Goal: Task Accomplishment & Management: Manage account settings

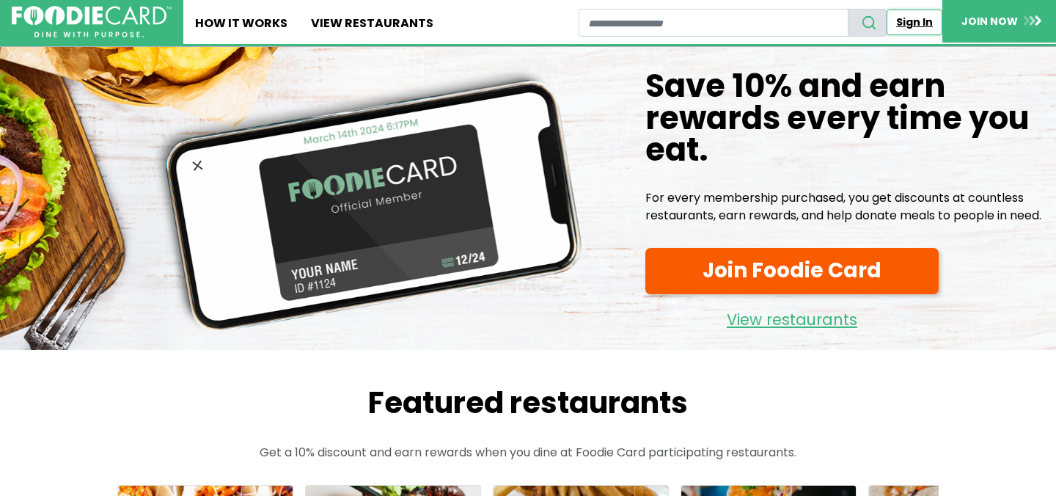
click at [923, 23] on link "Sign In" at bounding box center [915, 23] width 56 height 26
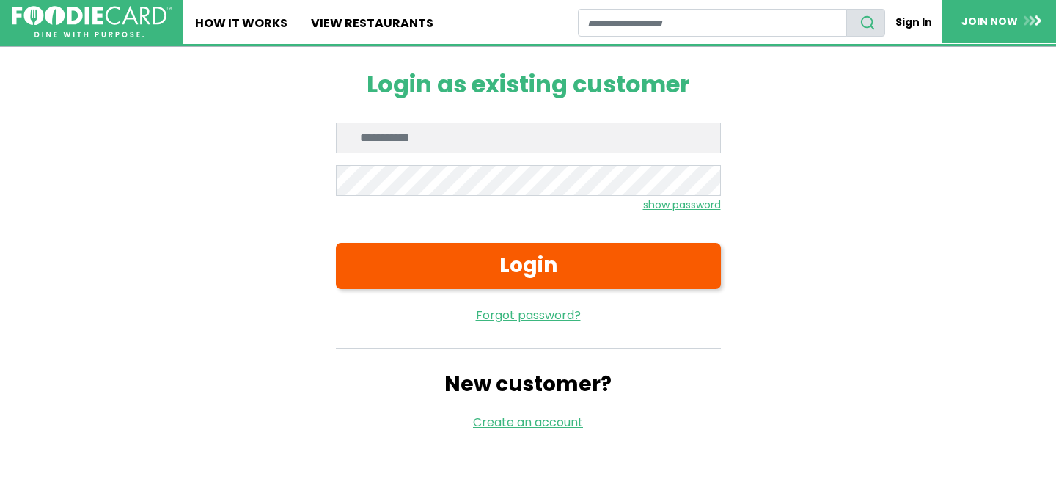
click at [563, 135] on input "Enter email" at bounding box center [528, 137] width 385 height 31
click at [843, 191] on div "Login as existing customer Enter email Enter password show password Login Forgo…" at bounding box center [528, 251] width 880 height 408
click at [495, 125] on input "Enter email" at bounding box center [528, 137] width 385 height 31
click at [508, 124] on input "Enter email" at bounding box center [528, 137] width 385 height 31
click at [836, 153] on div "Login as existing customer Enter email Enter password show password Login Forgo…" at bounding box center [528, 251] width 880 height 408
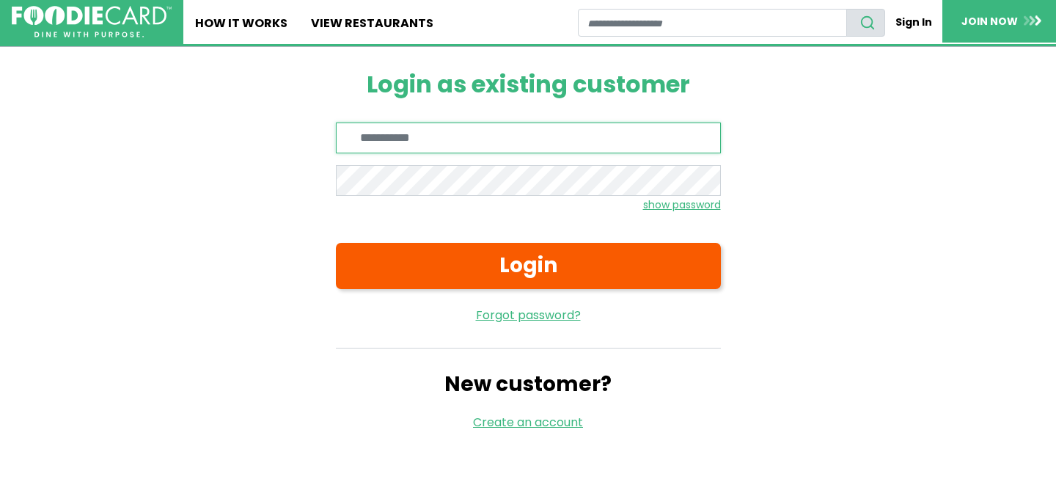
click at [461, 140] on input "Enter email" at bounding box center [528, 137] width 385 height 31
type input "**********"
click at [503, 136] on input "**********" at bounding box center [528, 137] width 385 height 31
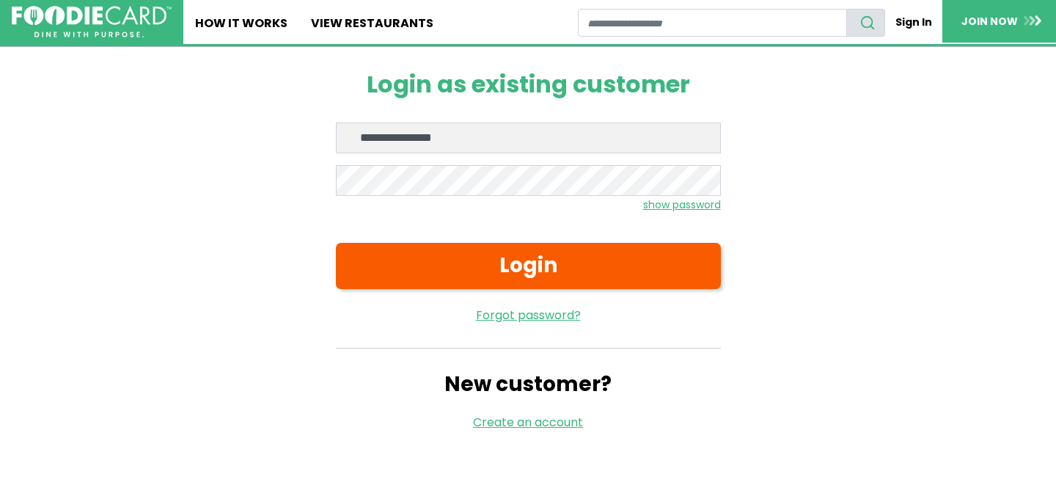
click at [788, 104] on div "**********" at bounding box center [528, 251] width 880 height 408
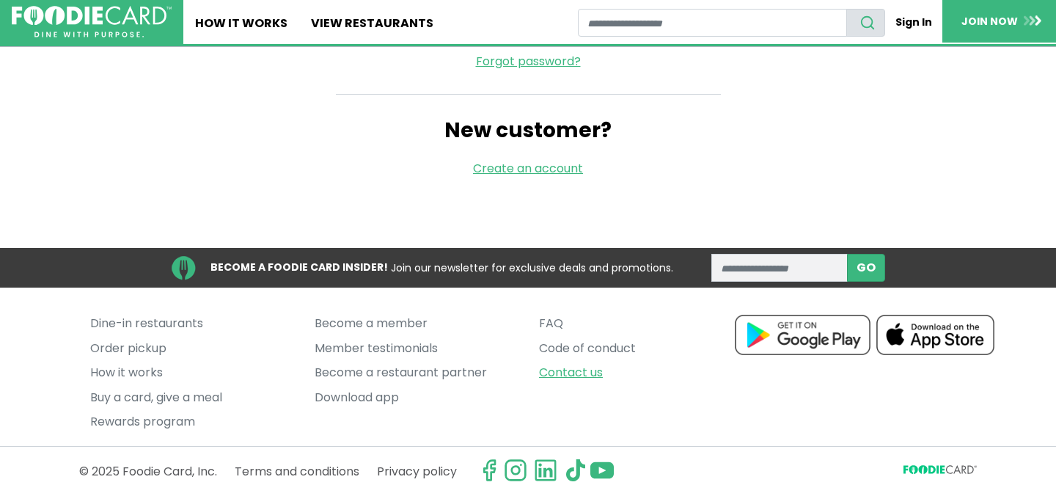
click at [559, 380] on link "Contact us" at bounding box center [640, 372] width 202 height 25
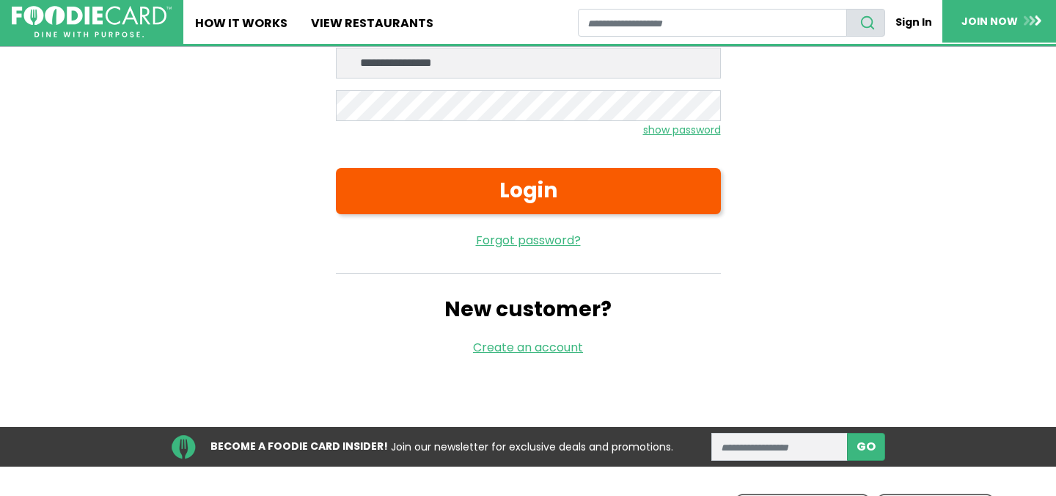
scroll to position [0, 0]
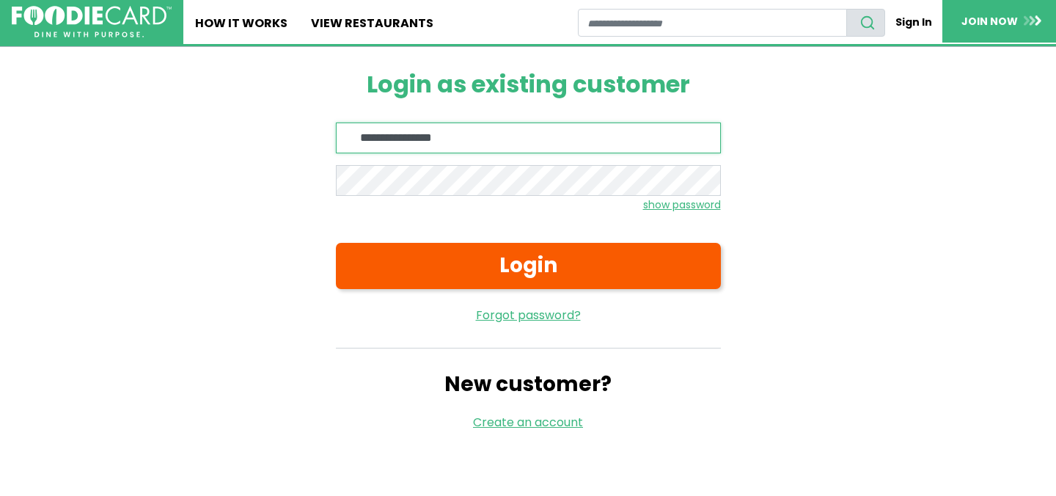
click at [532, 148] on input "**********" at bounding box center [528, 137] width 385 height 31
click at [773, 175] on div "**********" at bounding box center [528, 251] width 880 height 408
click at [811, 216] on div "**********" at bounding box center [528, 251] width 880 height 408
click at [778, 176] on div "**********" at bounding box center [528, 251] width 880 height 408
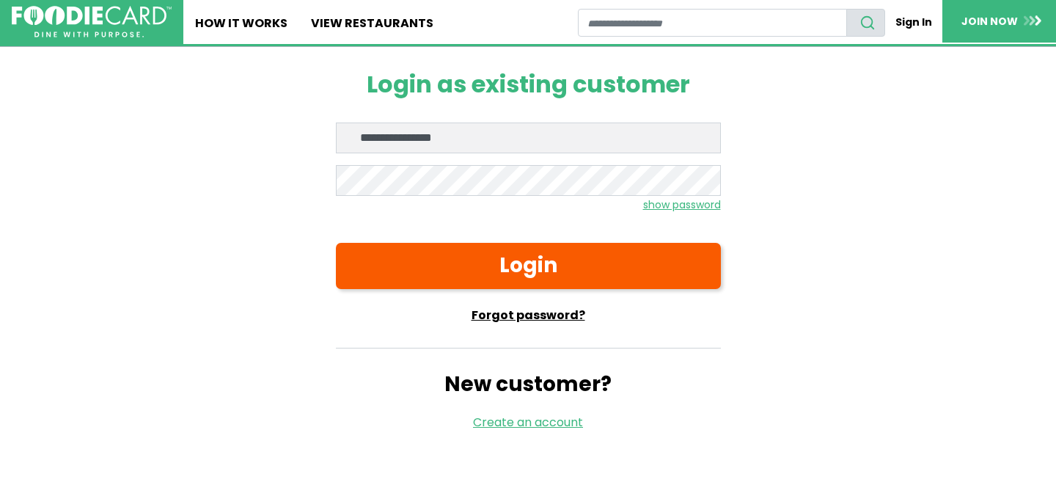
click at [527, 308] on link "Forgot password?" at bounding box center [528, 316] width 385 height 18
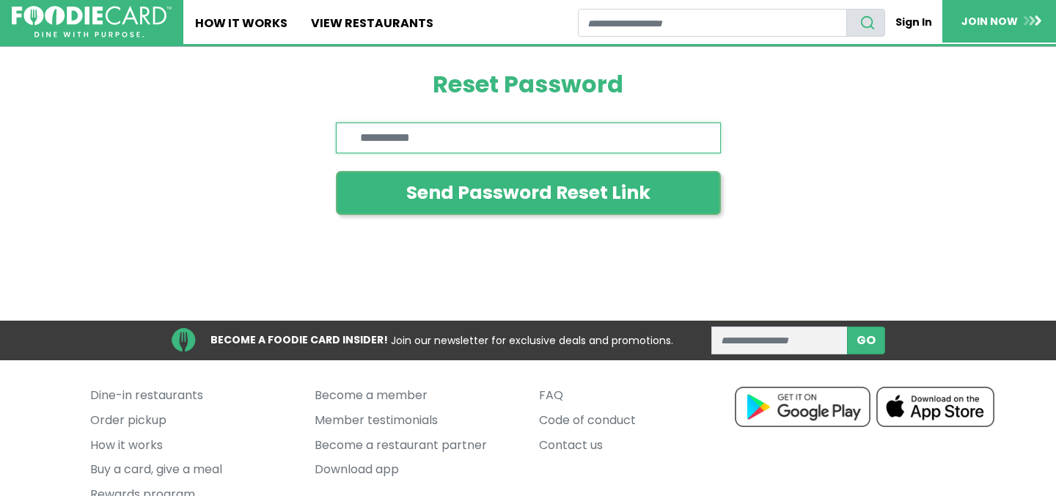
click at [420, 130] on input "Enter email" at bounding box center [528, 137] width 385 height 31
paste input "**********"
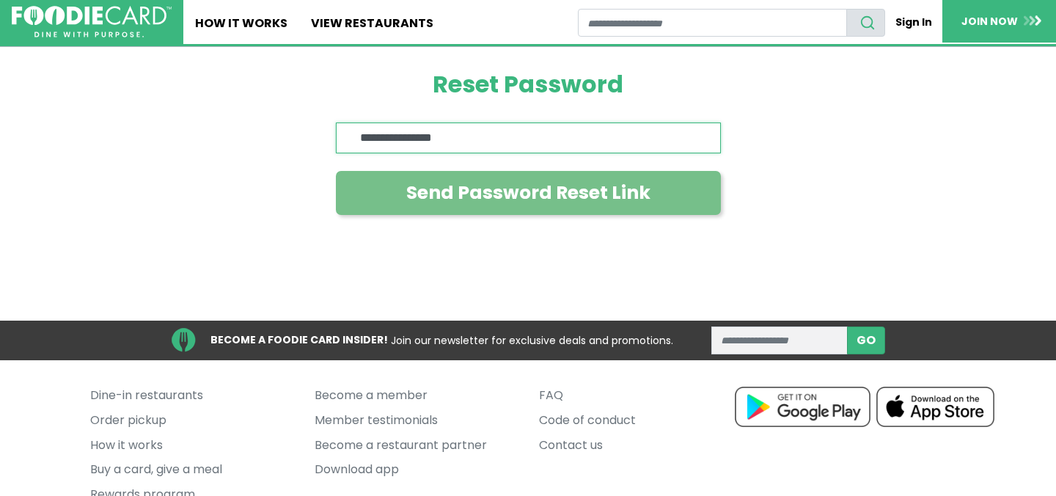
type input "**********"
click at [508, 202] on button "Send Password Reset Link" at bounding box center [528, 193] width 385 height 44
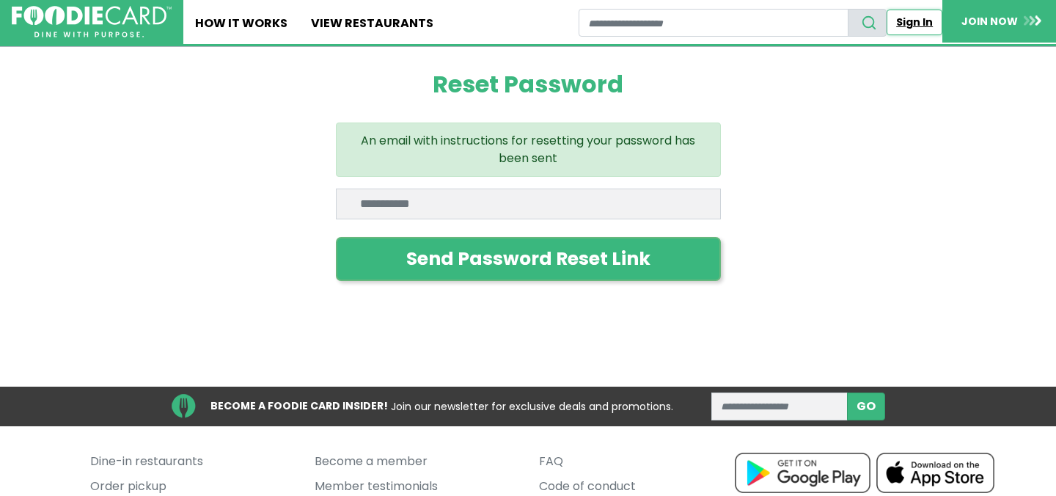
click at [913, 19] on link "Sign In" at bounding box center [915, 23] width 56 height 26
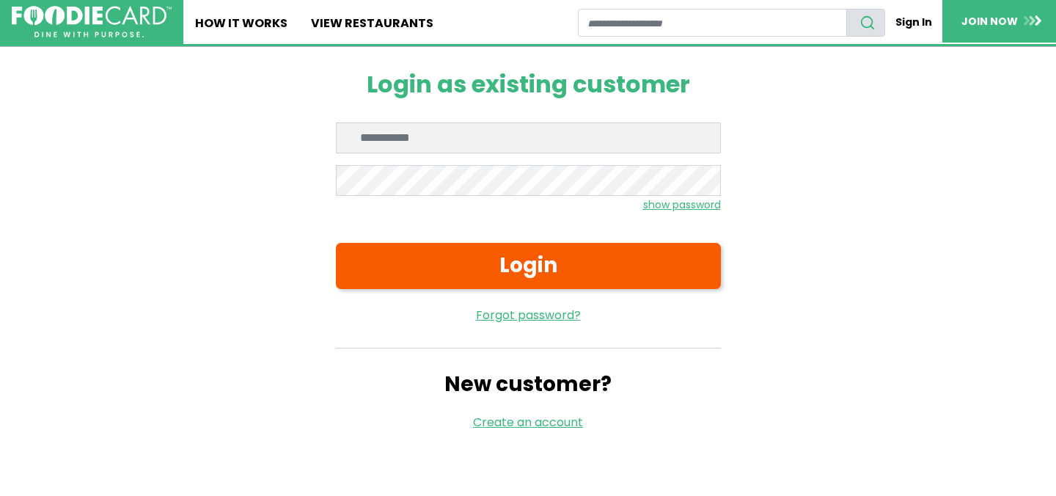
click at [450, 142] on input "Enter email" at bounding box center [528, 137] width 385 height 31
click at [483, 145] on input "**********" at bounding box center [528, 137] width 385 height 31
type input "**********"
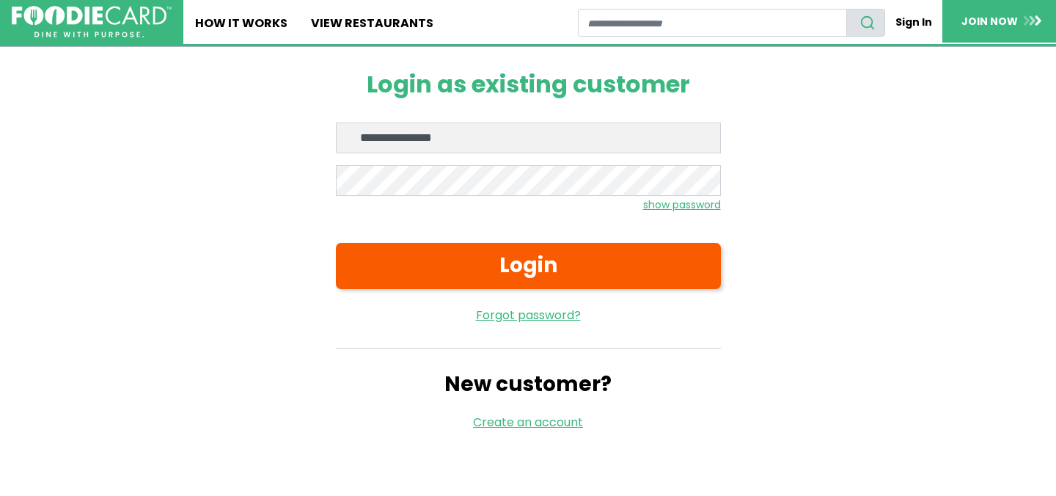
click at [947, 77] on div "**********" at bounding box center [528, 251] width 880 height 408
click at [913, 14] on link "Sign In" at bounding box center [915, 23] width 56 height 26
click at [115, 48] on div "Login as existing customer Enter email Enter password show password Login Forgo…" at bounding box center [528, 251] width 880 height 408
click at [115, 35] on img at bounding box center [91, 22] width 152 height 31
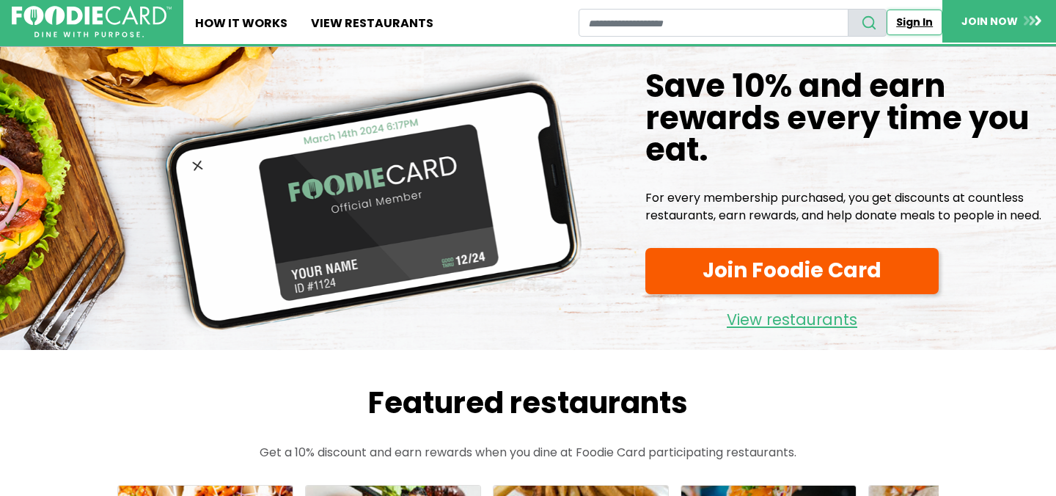
click at [914, 13] on link "Sign In" at bounding box center [915, 23] width 56 height 26
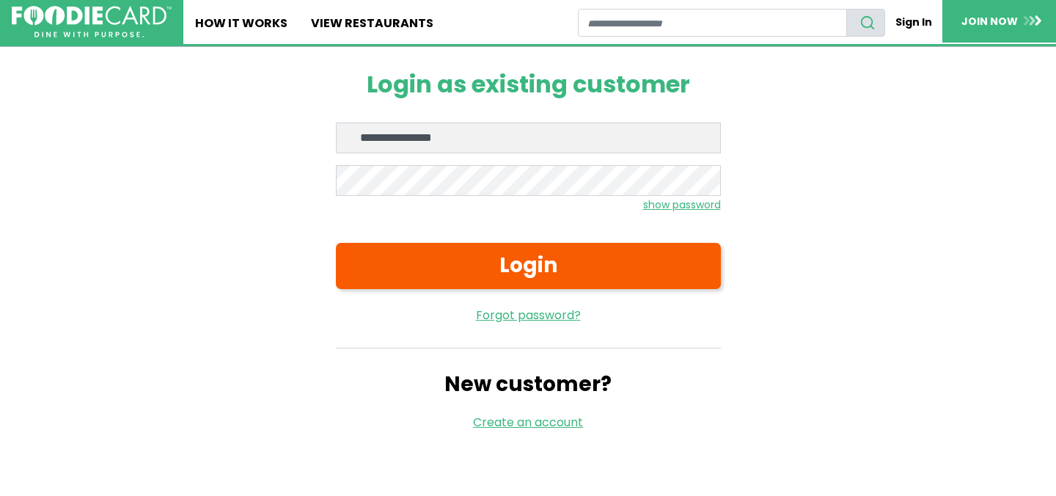
type input "**********"
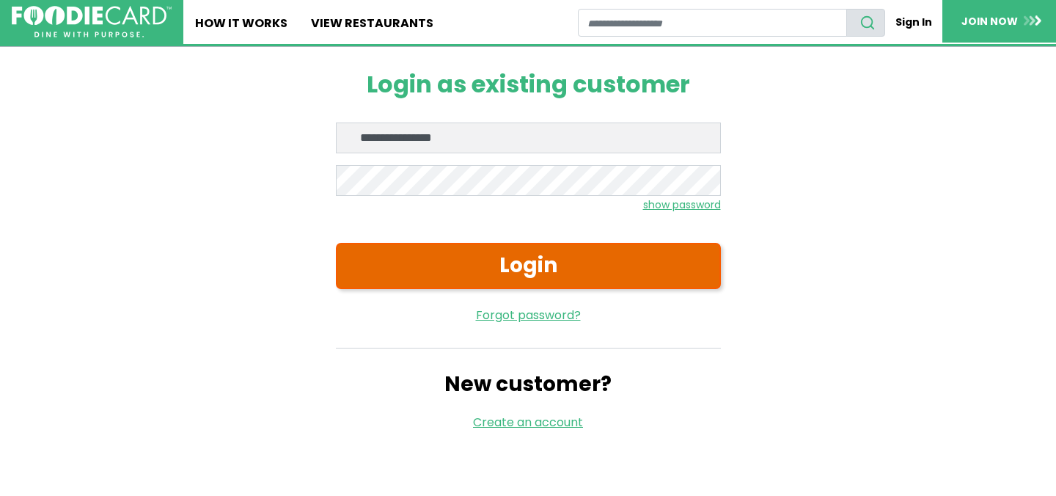
click at [497, 266] on button "Login" at bounding box center [528, 266] width 385 height 46
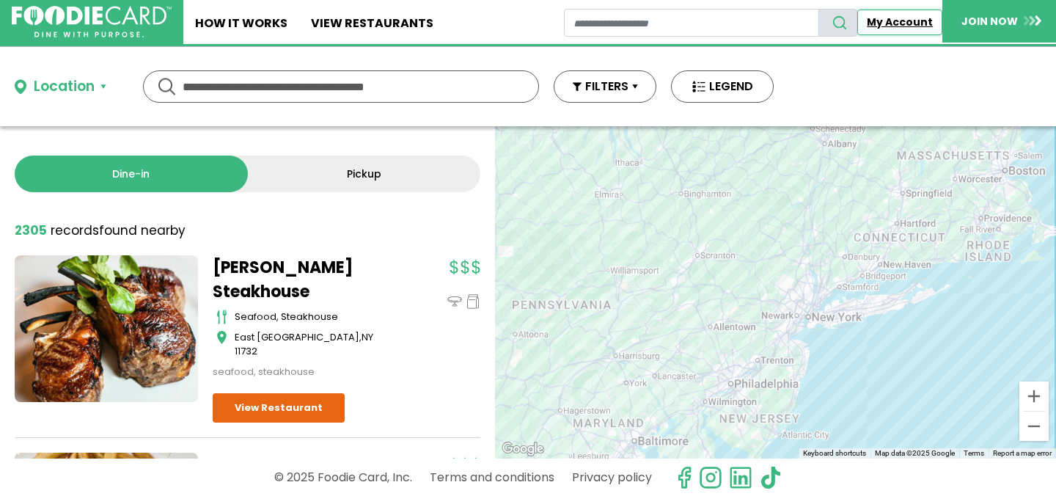
click at [915, 21] on link "My Account" at bounding box center [899, 23] width 85 height 26
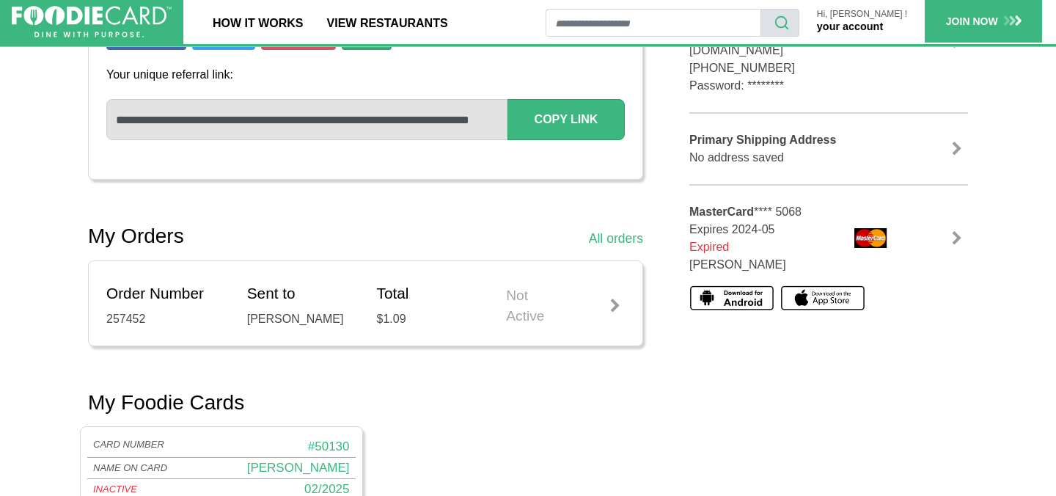
scroll to position [328, 0]
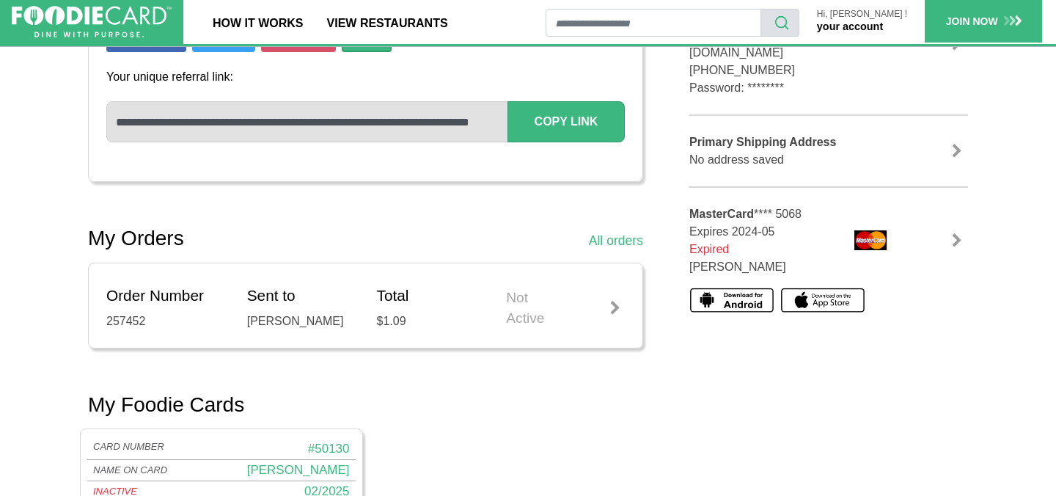
click at [943, 233] on div at bounding box center [938, 240] width 59 height 15
click at [951, 233] on link at bounding box center [957, 240] width 22 height 15
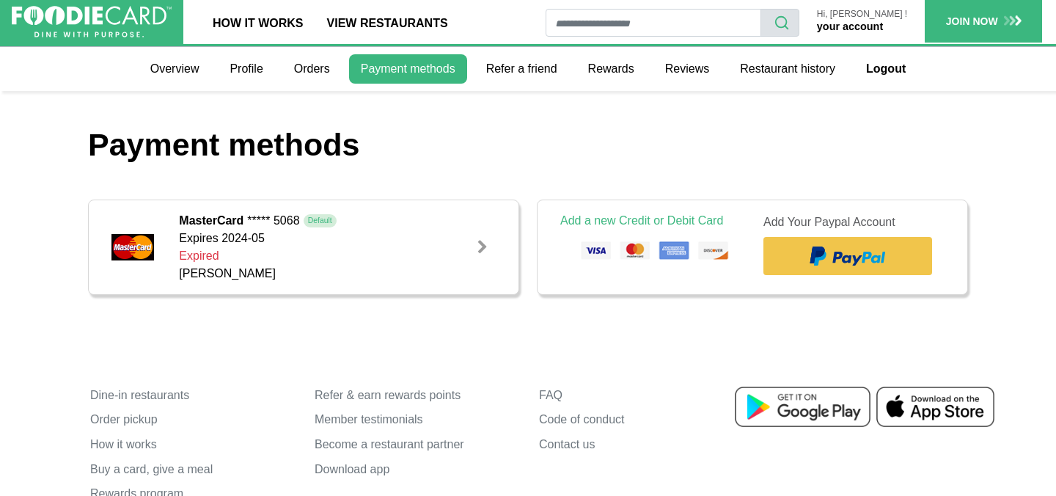
click at [478, 250] on div at bounding box center [482, 247] width 15 height 15
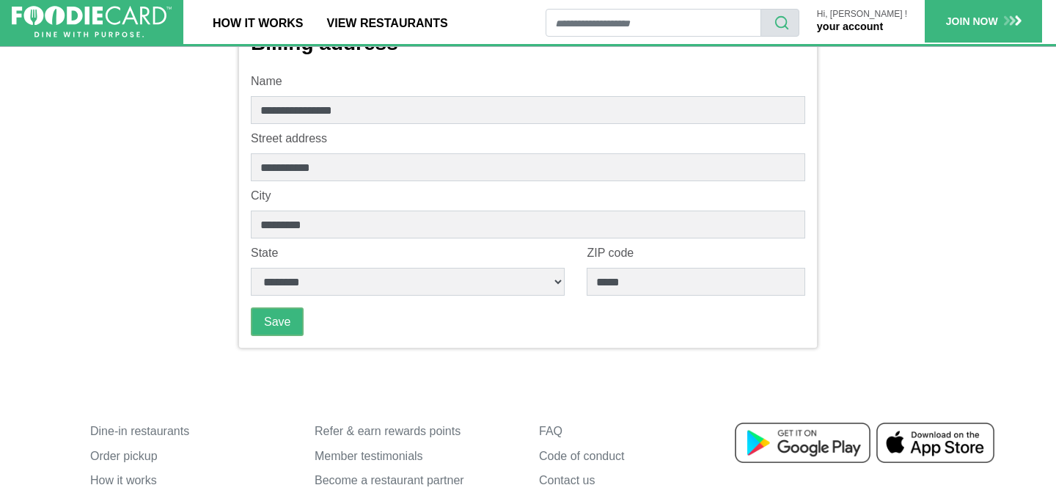
scroll to position [173, 0]
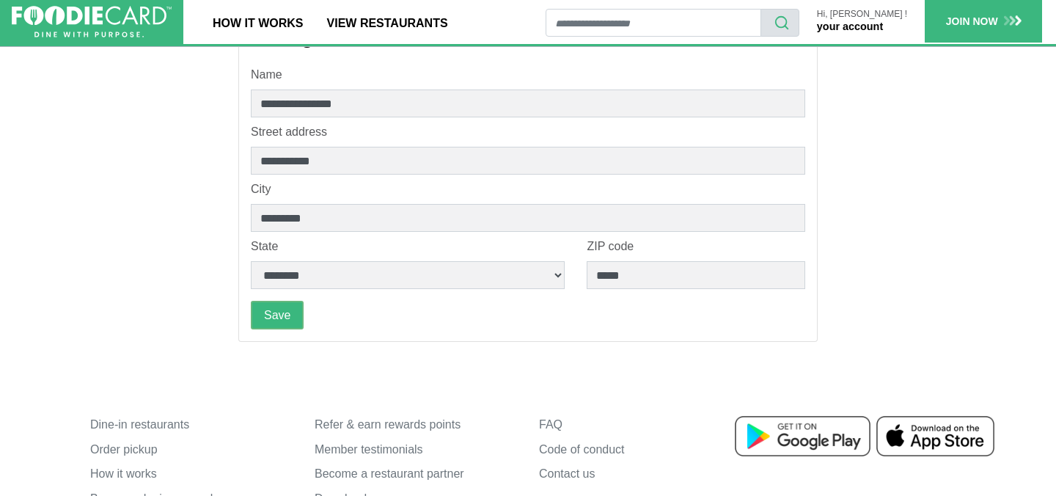
click at [864, 24] on link "your account" at bounding box center [850, 27] width 66 height 12
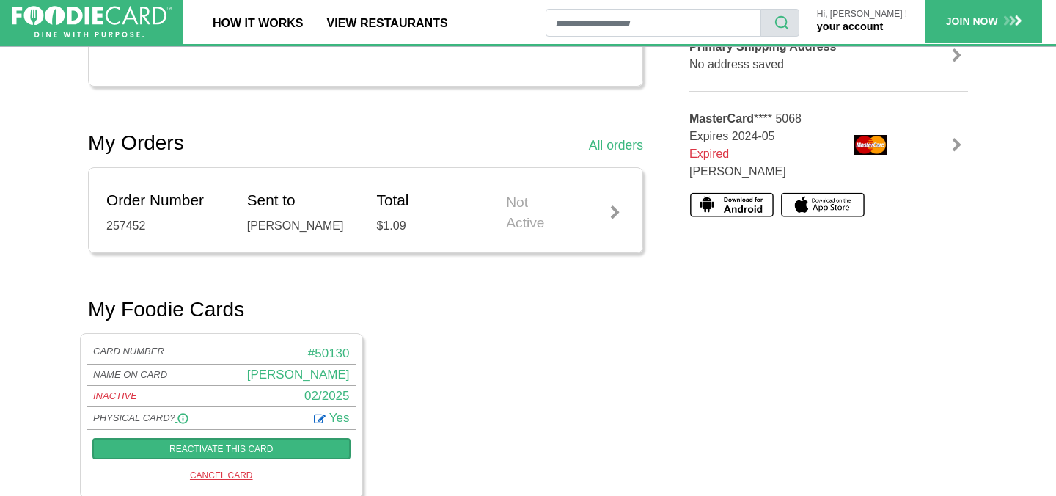
scroll to position [410, 0]
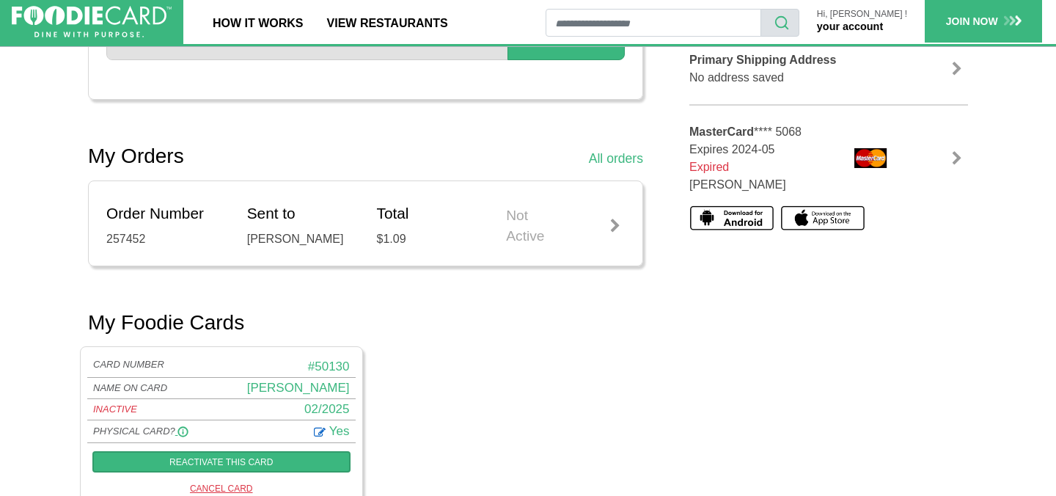
click at [616, 230] on div at bounding box center [616, 226] width 18 height 15
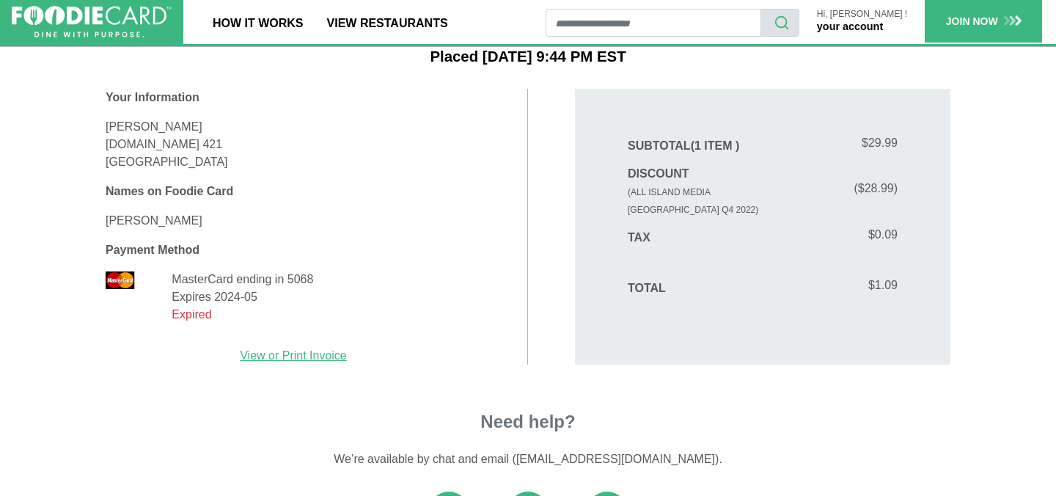
scroll to position [93, 0]
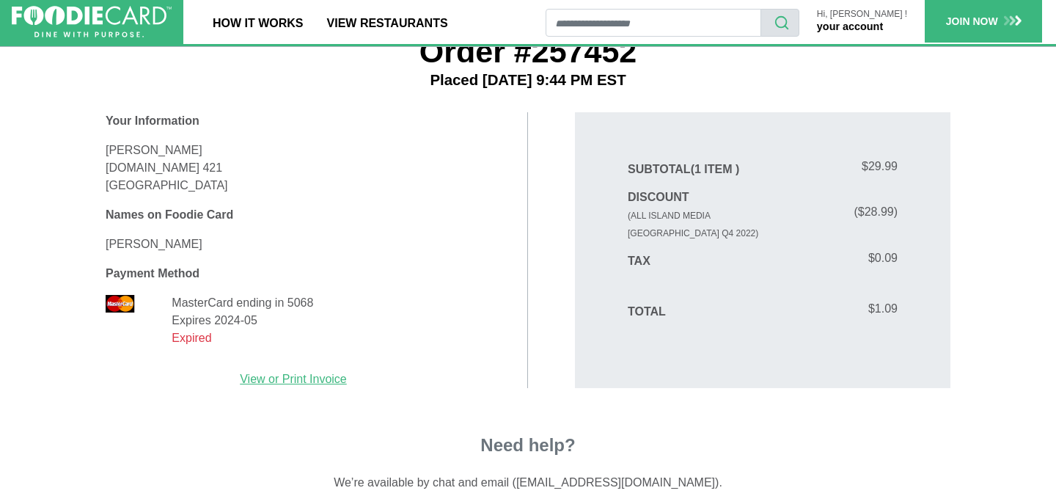
click at [880, 28] on link "your account" at bounding box center [850, 27] width 66 height 12
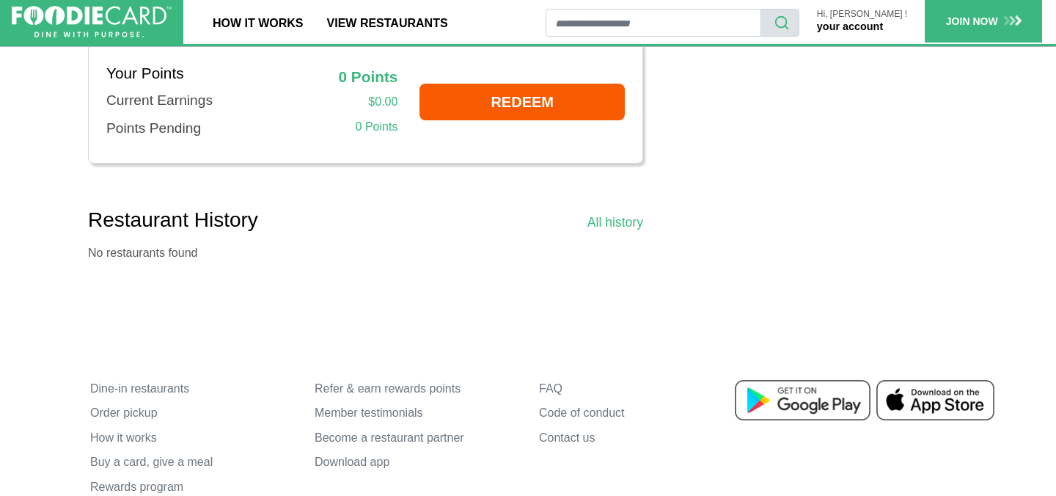
scroll to position [931, 0]
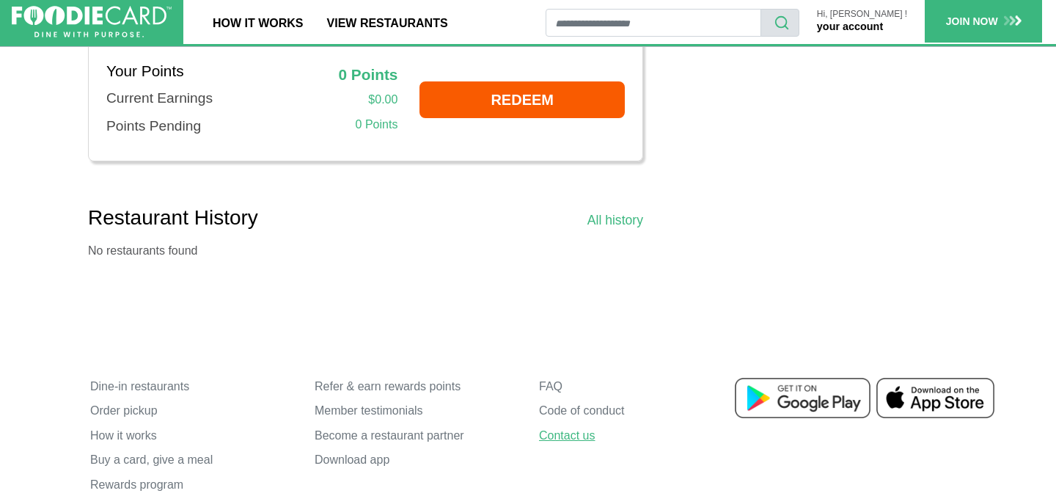
click at [582, 448] on link "Contact us" at bounding box center [640, 435] width 202 height 25
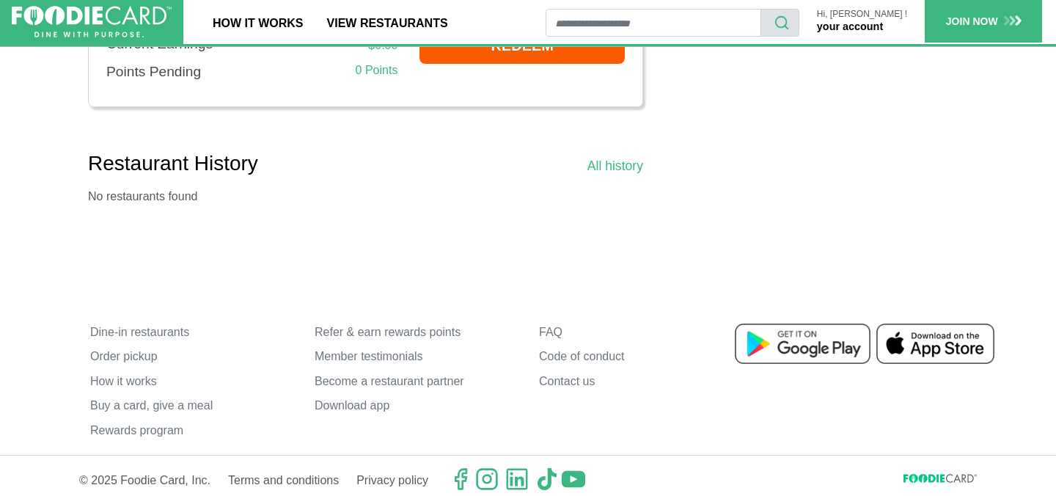
scroll to position [1011, 0]
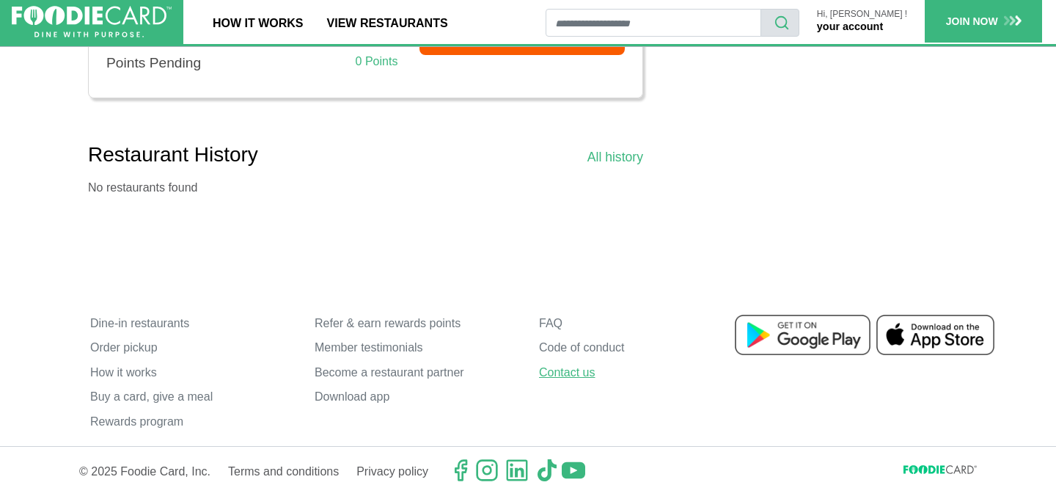
click at [571, 374] on link "Contact us" at bounding box center [640, 372] width 202 height 25
click at [889, 18] on p "Hi, [PERSON_NAME] !" at bounding box center [862, 15] width 90 height 10
click at [877, 32] on link "your account" at bounding box center [850, 27] width 66 height 12
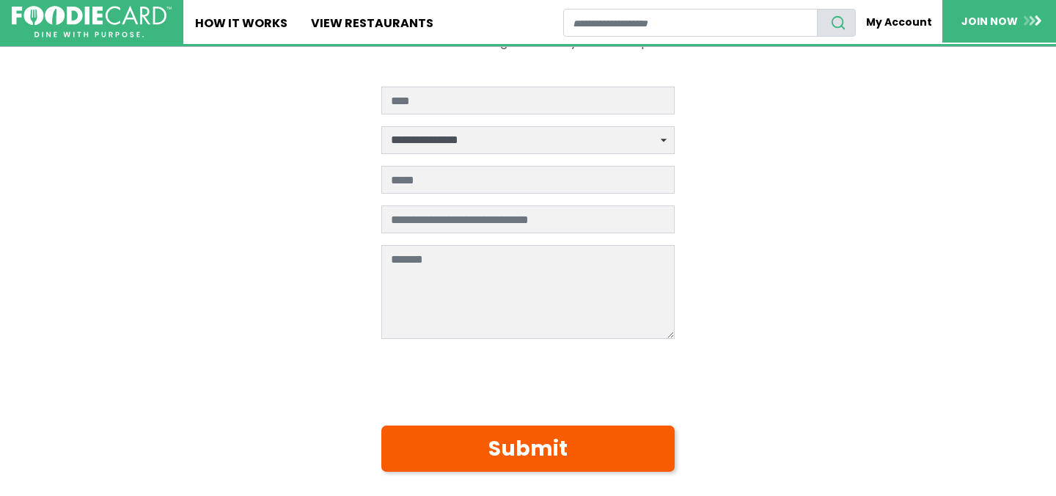
scroll to position [173, 0]
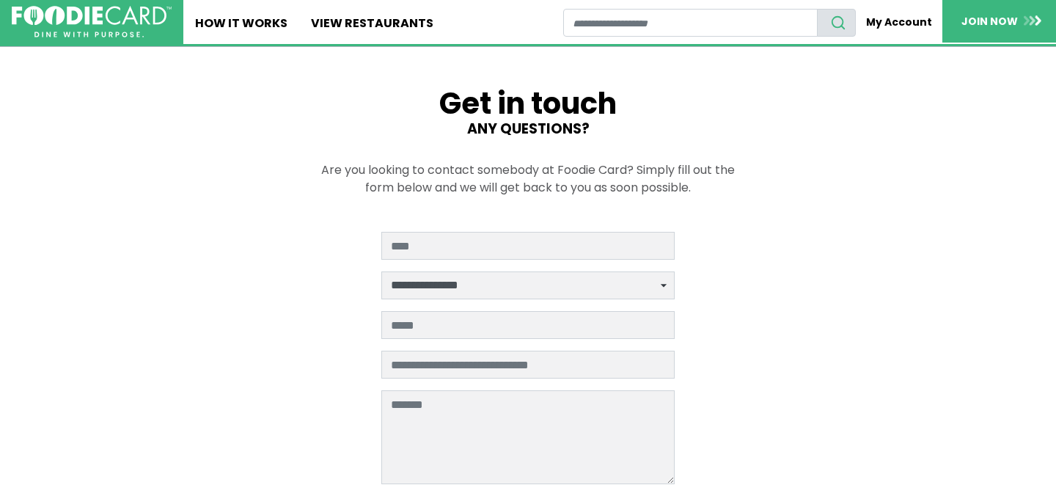
scroll to position [2, 0]
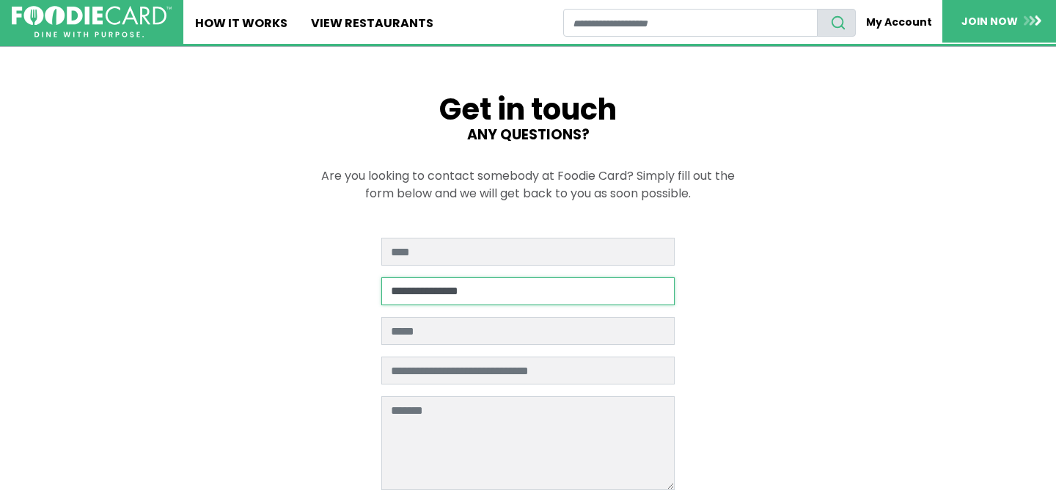
click at [531, 296] on select "**********" at bounding box center [527, 291] width 293 height 28
click at [786, 273] on main "**********" at bounding box center [528, 389] width 1056 height 688
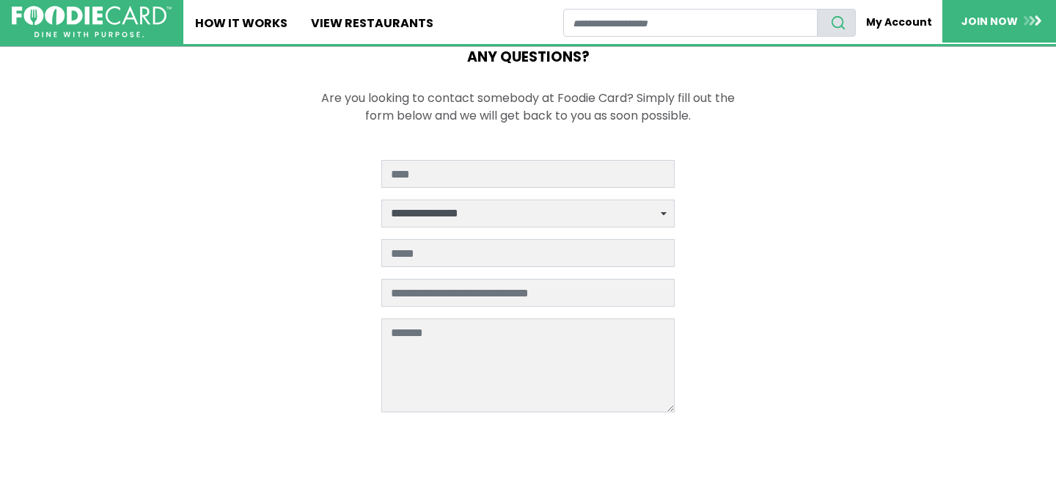
scroll to position [81, 0]
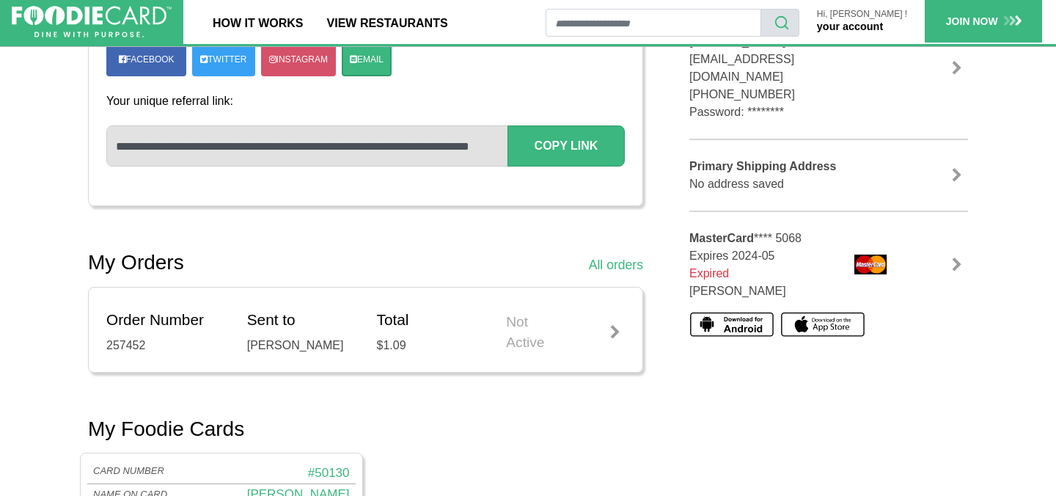
scroll to position [304, 0]
click at [948, 257] on link at bounding box center [957, 264] width 22 height 15
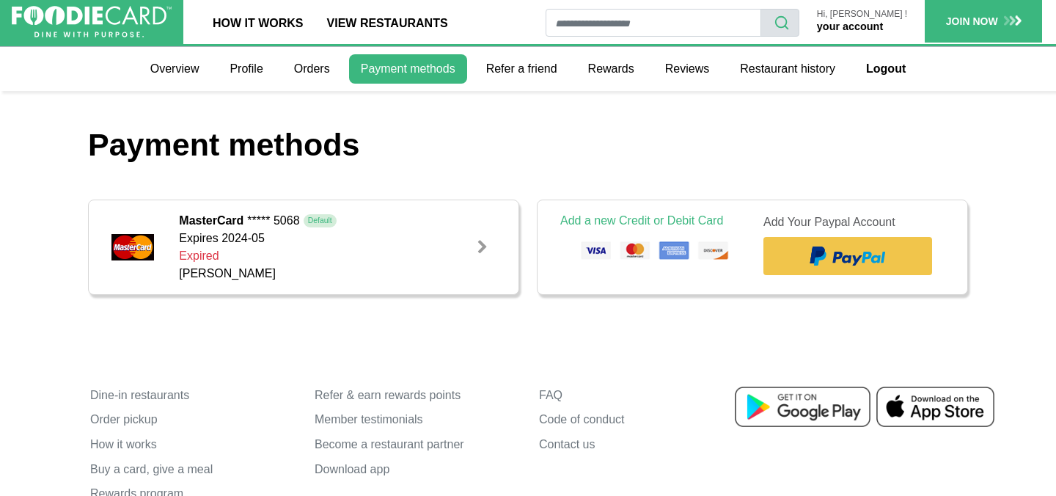
click at [437, 238] on div "Expires 2024-05 Expired [PERSON_NAME]" at bounding box center [320, 256] width 283 height 53
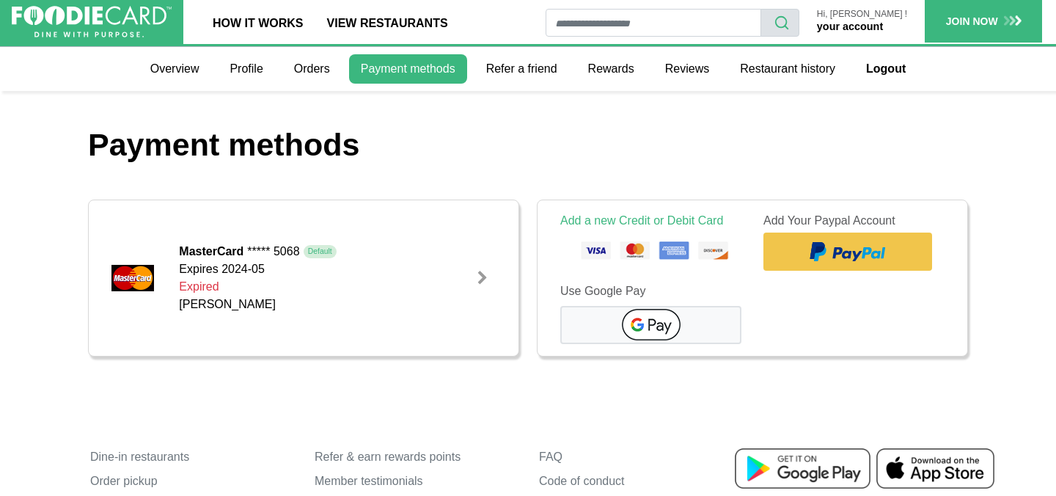
click at [474, 246] on div "Edit" at bounding box center [490, 278] width 34 height 132
click at [260, 59] on link "Profile" at bounding box center [246, 68] width 56 height 29
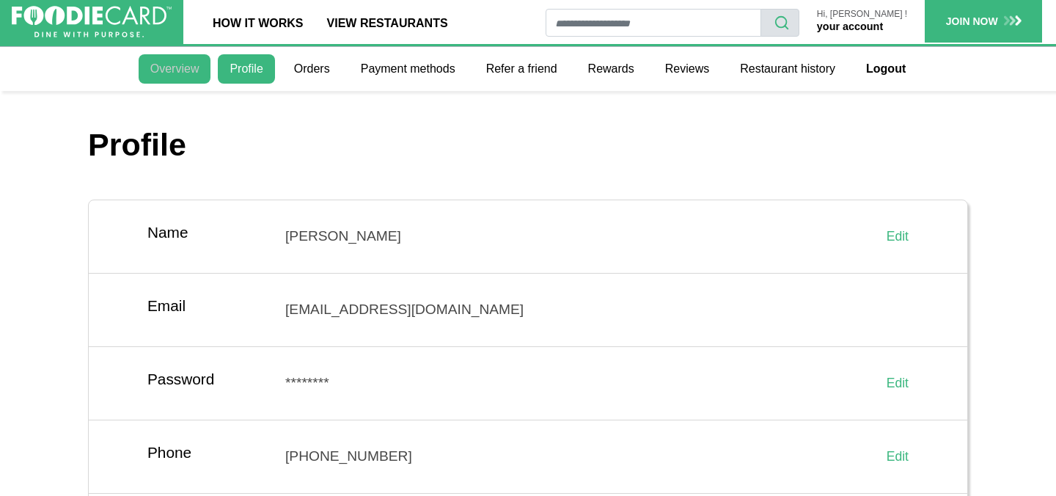
click at [187, 66] on link "Overview" at bounding box center [175, 68] width 73 height 29
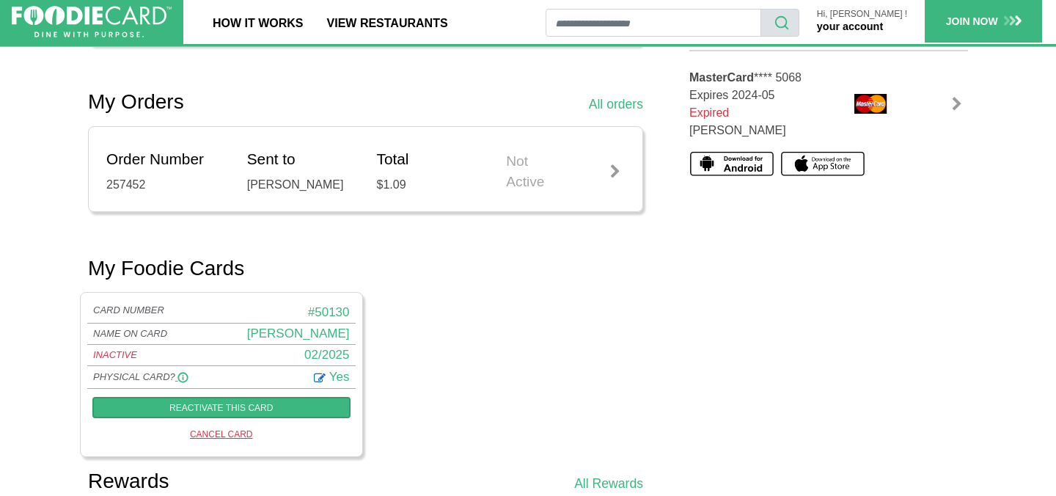
scroll to position [465, 0]
drag, startPoint x: 348, startPoint y: 329, endPoint x: 299, endPoint y: 320, distance: 49.9
click at [299, 321] on div "CARD NUMBER # 50130 NAME ON CARD [PERSON_NAME] ACTIVE INACTIVE (Reclaimed) Yes …" at bounding box center [221, 373] width 283 height 165
click at [442, 326] on div "CARD NUMBER # 50130 NAME ON CARD [PERSON_NAME] ACTIVE INACTIVE (Reclaimed) 02/2…" at bounding box center [365, 379] width 577 height 177
drag, startPoint x: 307, startPoint y: 323, endPoint x: 363, endPoint y: 324, distance: 55.7
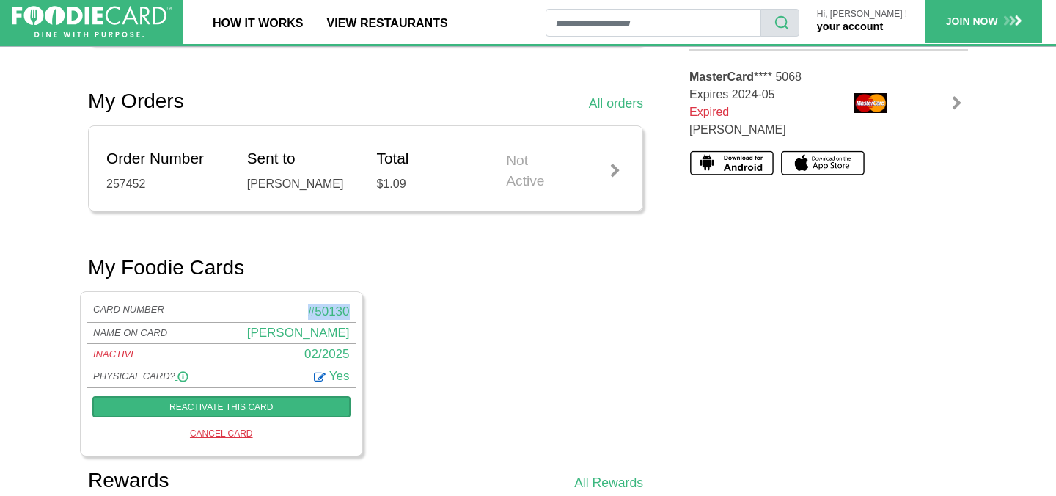
click at [363, 324] on div "CARD NUMBER # 50130 NAME ON CARD [PERSON_NAME] ACTIVE INACTIVE (Reclaimed)" at bounding box center [221, 379] width 289 height 177
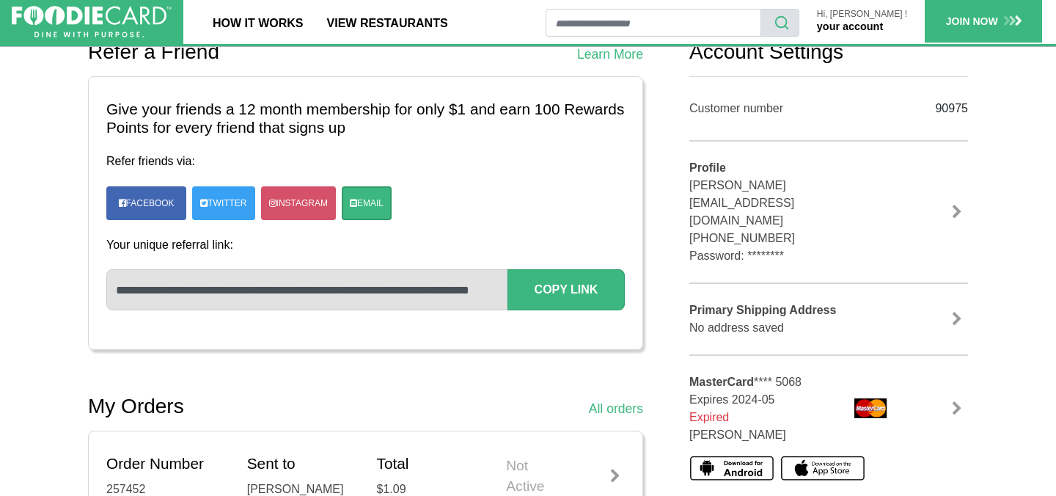
scroll to position [176, 0]
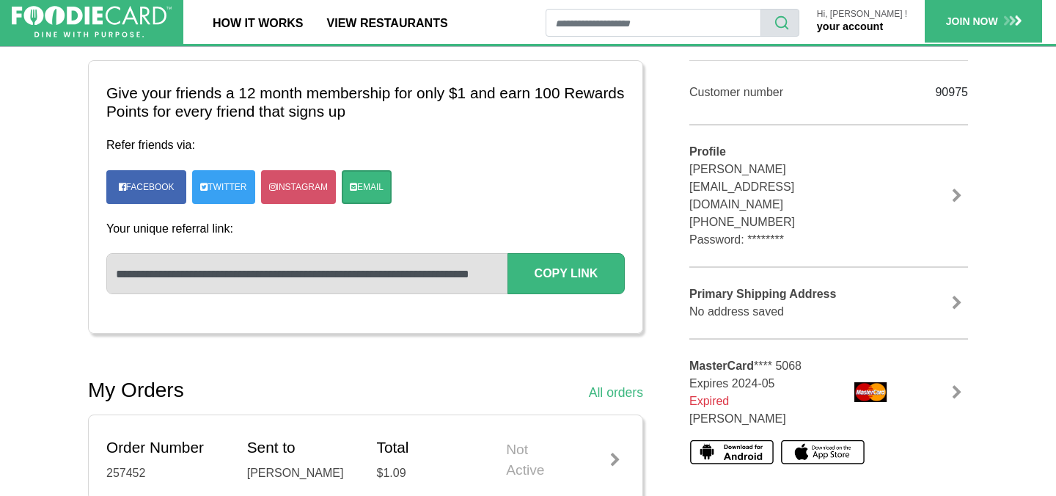
click at [958, 385] on link at bounding box center [957, 392] width 22 height 15
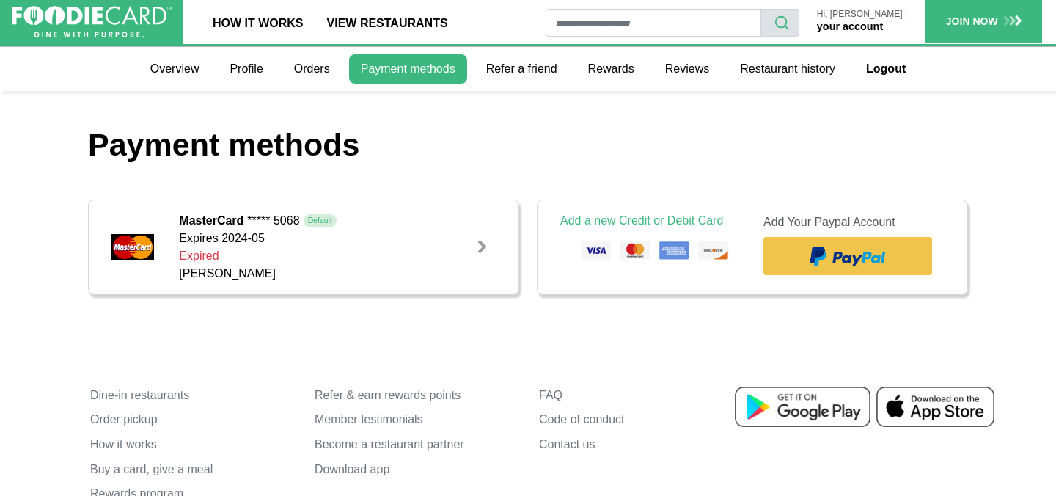
click at [470, 249] on link at bounding box center [482, 247] width 26 height 26
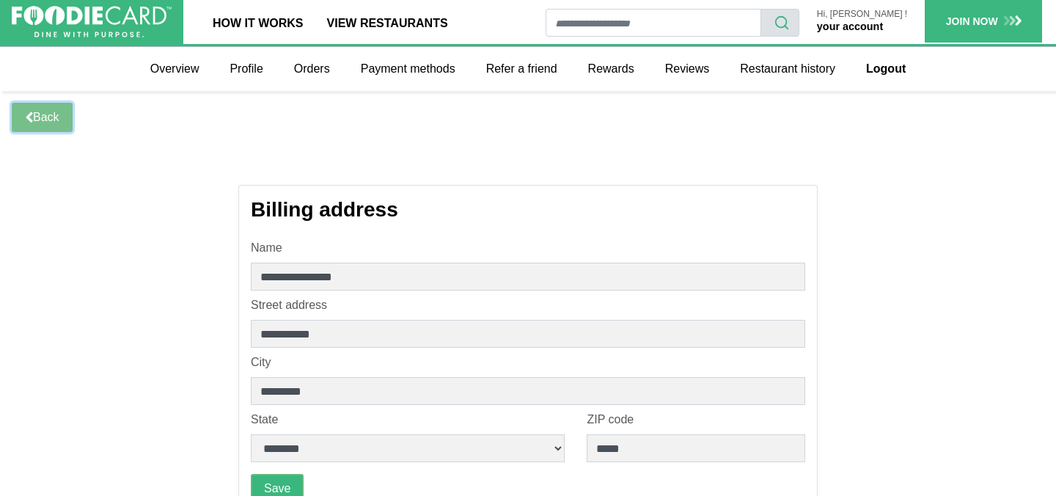
click at [65, 118] on link "Back" at bounding box center [42, 117] width 61 height 29
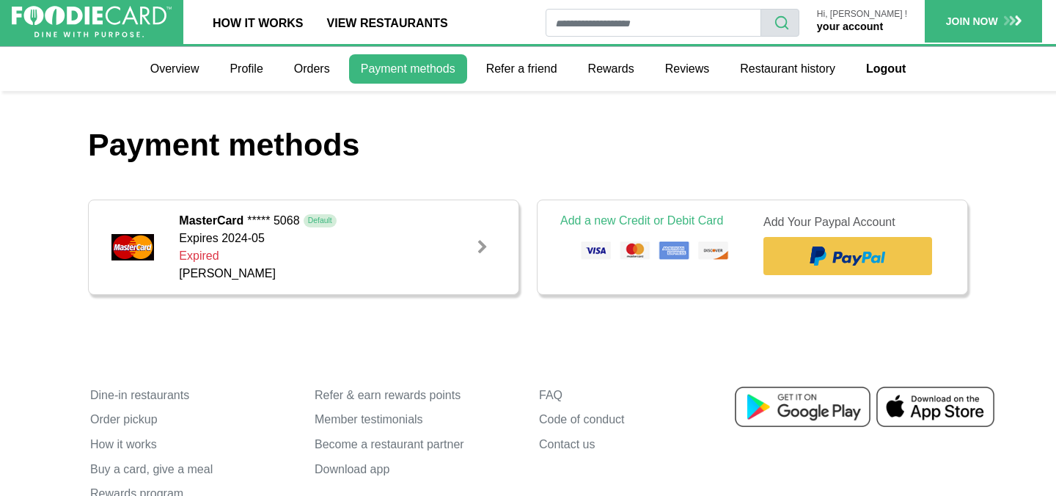
click at [464, 243] on div "MasterCard ***** 5068 Default Expires 2024-05 Expired [PERSON_NAME]" at bounding box center [320, 247] width 305 height 70
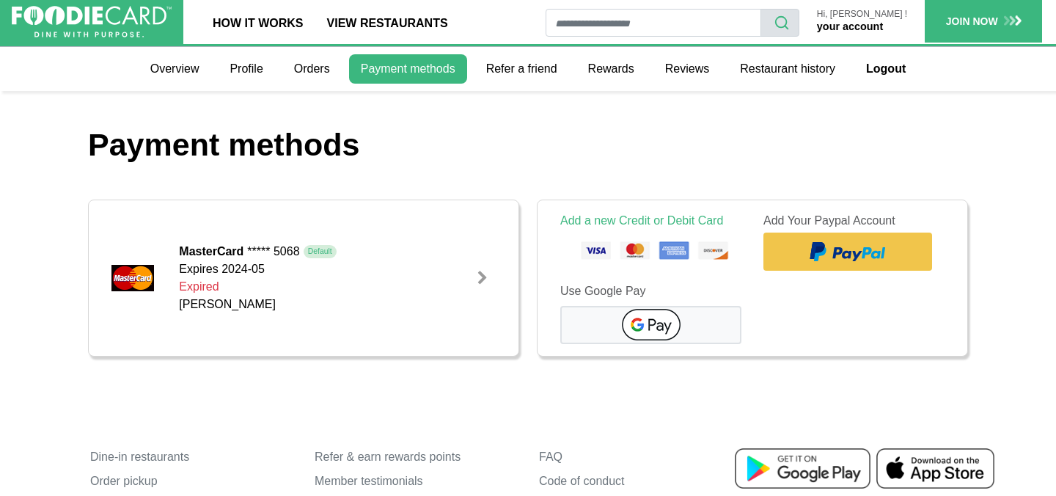
click at [479, 280] on div at bounding box center [482, 278] width 15 height 15
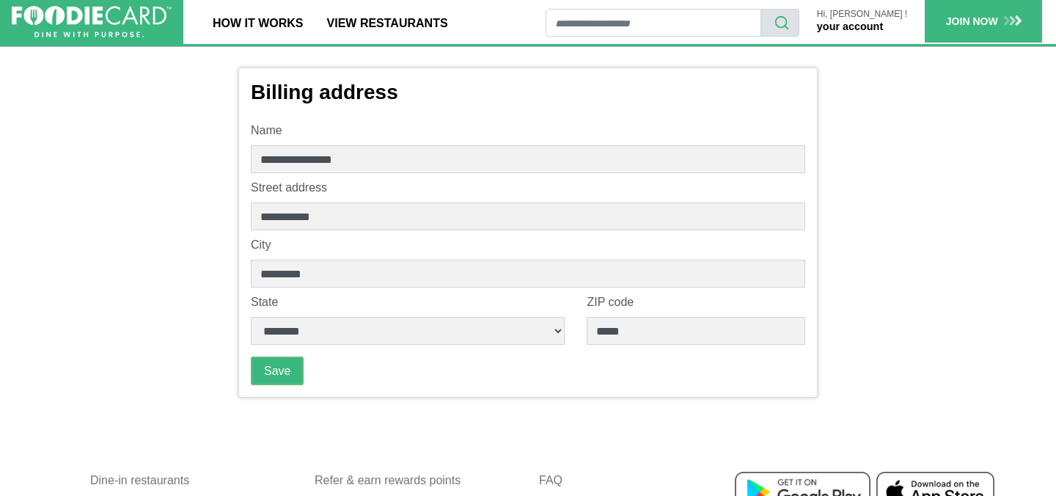
scroll to position [6, 0]
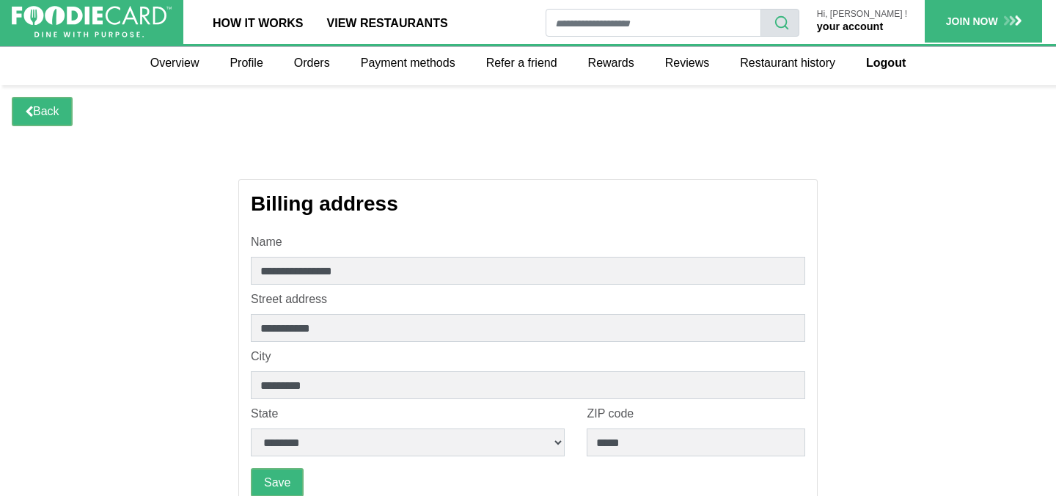
click at [902, 28] on div "Hi, CHARLOTTE ! your account" at bounding box center [861, 23] width 125 height 26
click at [883, 28] on link "your account" at bounding box center [850, 27] width 66 height 12
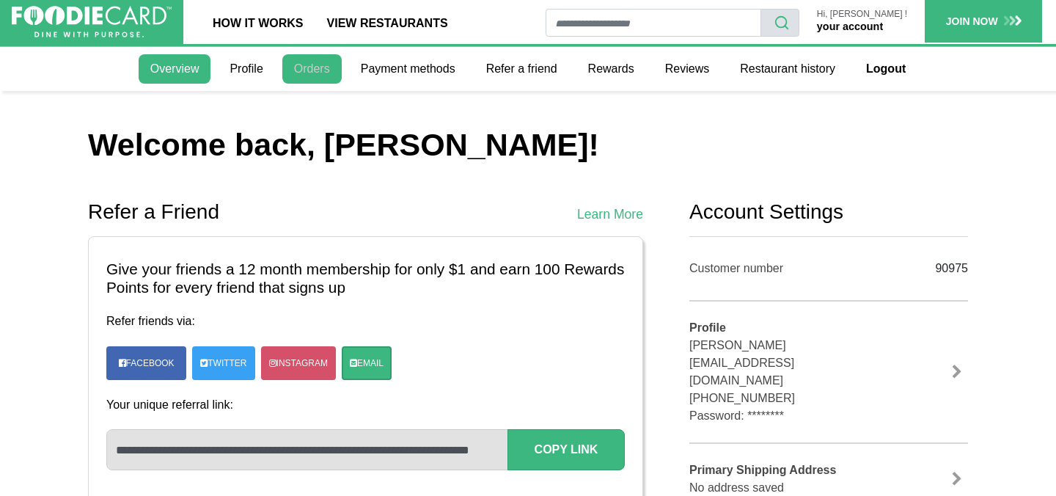
click at [310, 60] on link "Orders" at bounding box center [311, 68] width 59 height 29
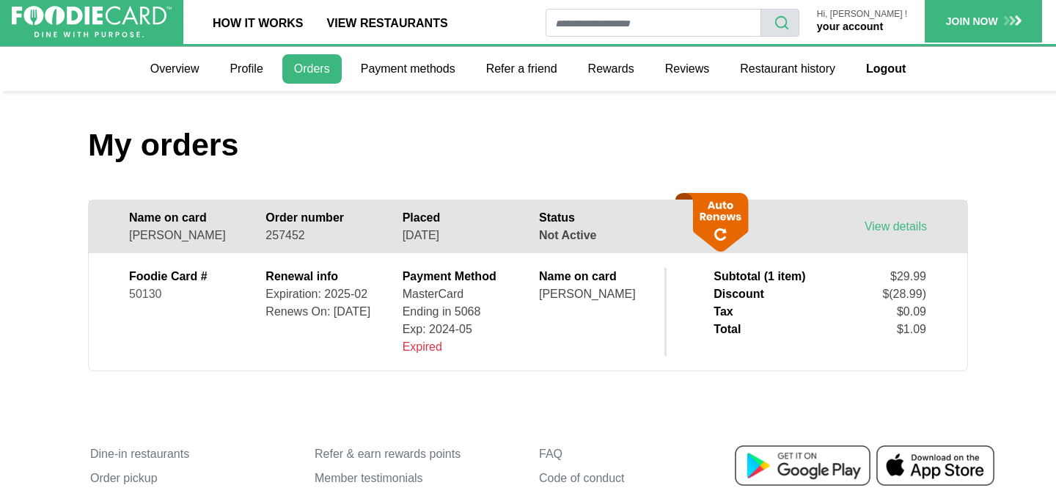
click at [513, 155] on h1 "My orders" at bounding box center [528, 145] width 880 height 38
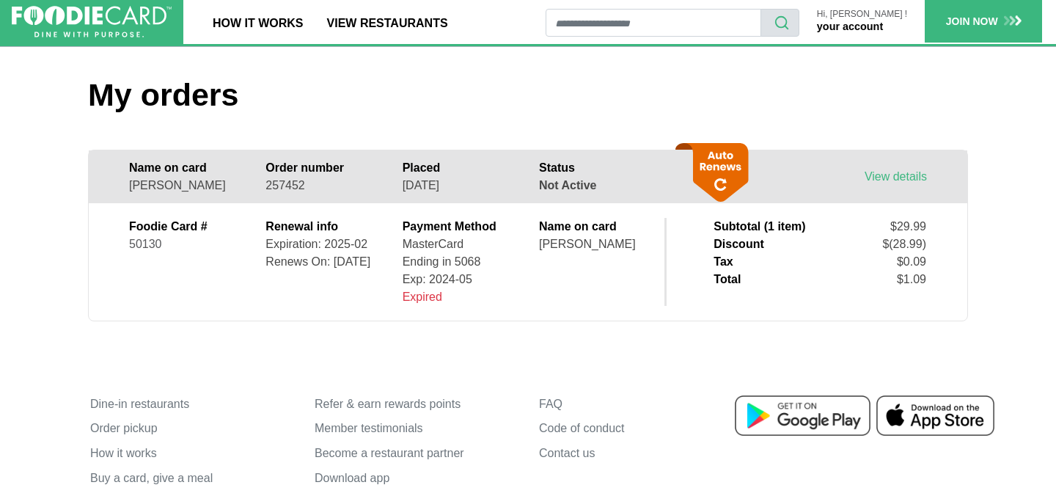
scroll to position [29, 0]
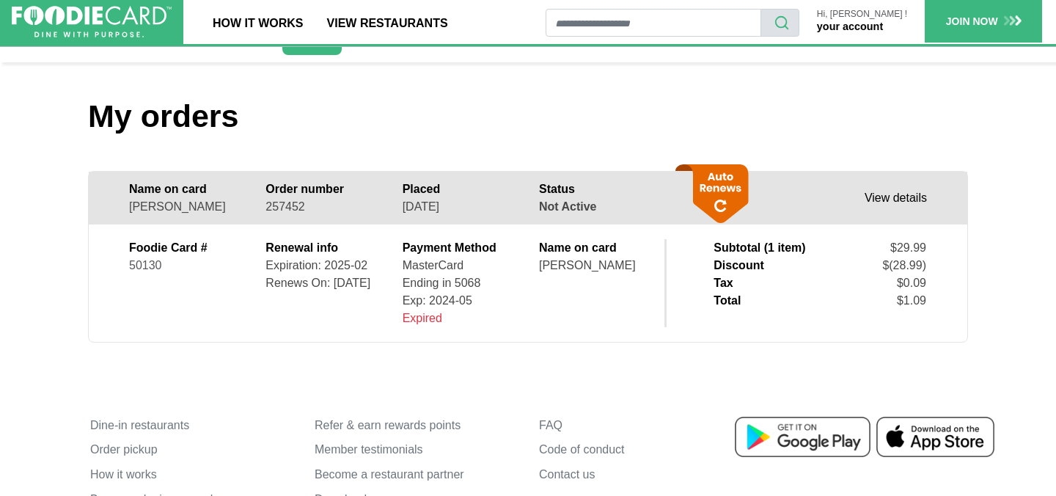
click at [912, 204] on link "View details" at bounding box center [896, 197] width 62 height 12
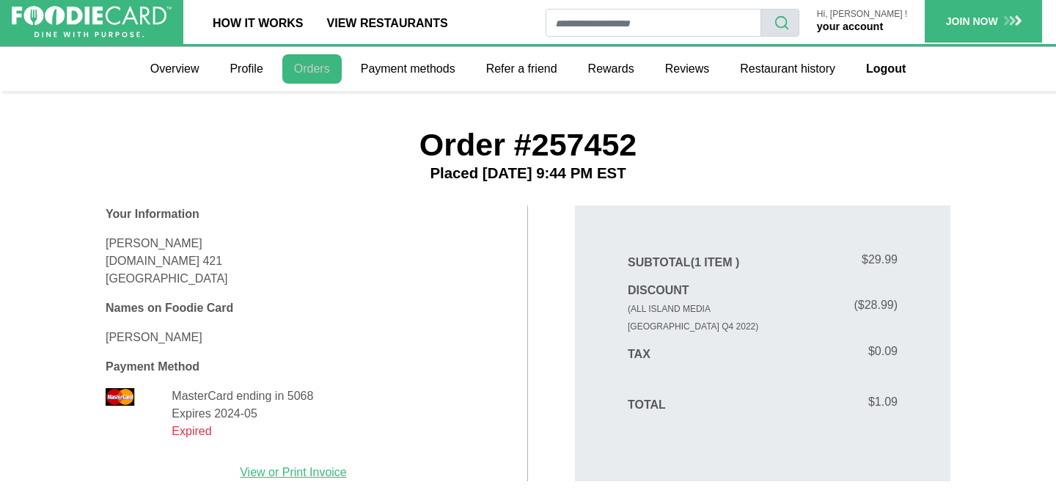
click at [297, 77] on link "Orders" at bounding box center [311, 68] width 59 height 29
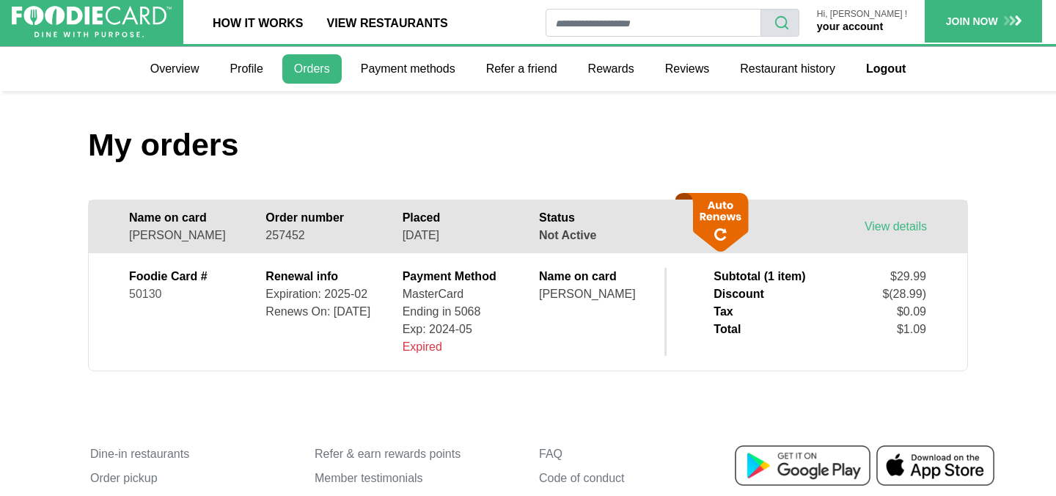
click at [879, 28] on link "your account" at bounding box center [850, 27] width 66 height 12
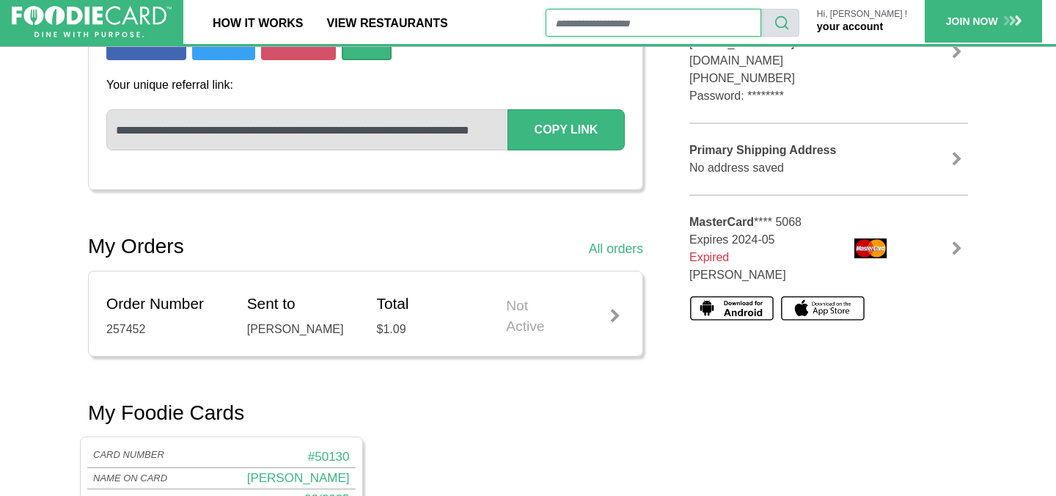
scroll to position [308, 0]
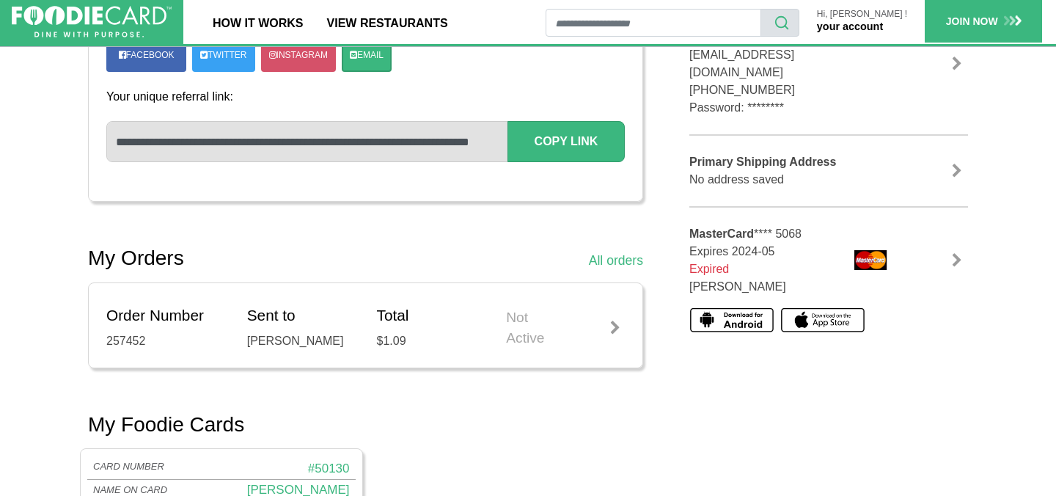
click at [956, 253] on link at bounding box center [957, 260] width 22 height 15
